Goal: Task Accomplishment & Management: Manage account settings

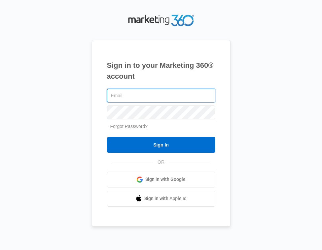
click at [158, 95] on input "text" at bounding box center [161, 95] width 108 height 14
type input "[EMAIL_ADDRESS][DOMAIN_NAME]"
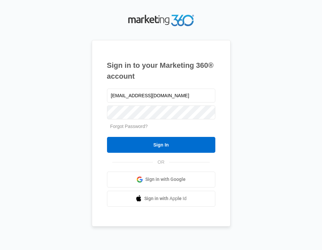
click at [68, 106] on div "Sign in to your Marketing 360® account madelstein@mdipackaging.com Forgot Passw…" at bounding box center [161, 125] width 308 height 224
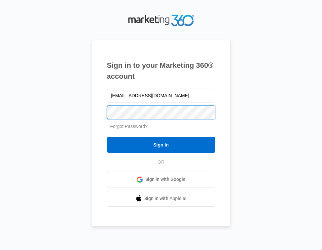
click at [161, 144] on input "Sign In" at bounding box center [161, 145] width 108 height 16
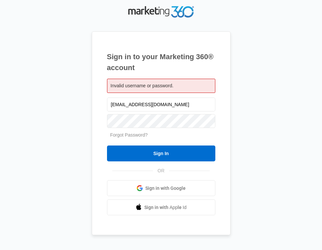
click at [162, 81] on div "Invalid username or password." at bounding box center [161, 86] width 108 height 14
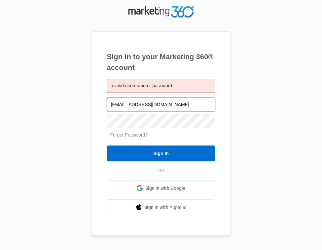
click at [167, 110] on input "[EMAIL_ADDRESS][DOMAIN_NAME]" at bounding box center [161, 104] width 108 height 14
click at [209, 105] on input "[EMAIL_ADDRESS][DOMAIN_NAME]" at bounding box center [161, 104] width 108 height 14
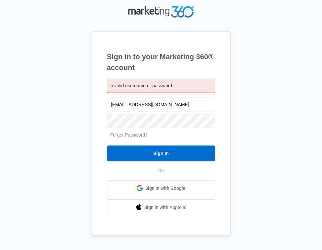
click at [248, 151] on div "Sign in to your Marketing 360® account Invalid username or password. [EMAIL_ADD…" at bounding box center [161, 124] width 308 height 241
click at [256, 100] on div "Sign in to your Marketing 360® account Invalid username or password. [EMAIL_ADD…" at bounding box center [161, 124] width 308 height 241
